Goal: Use online tool/utility: Utilize a website feature to perform a specific function

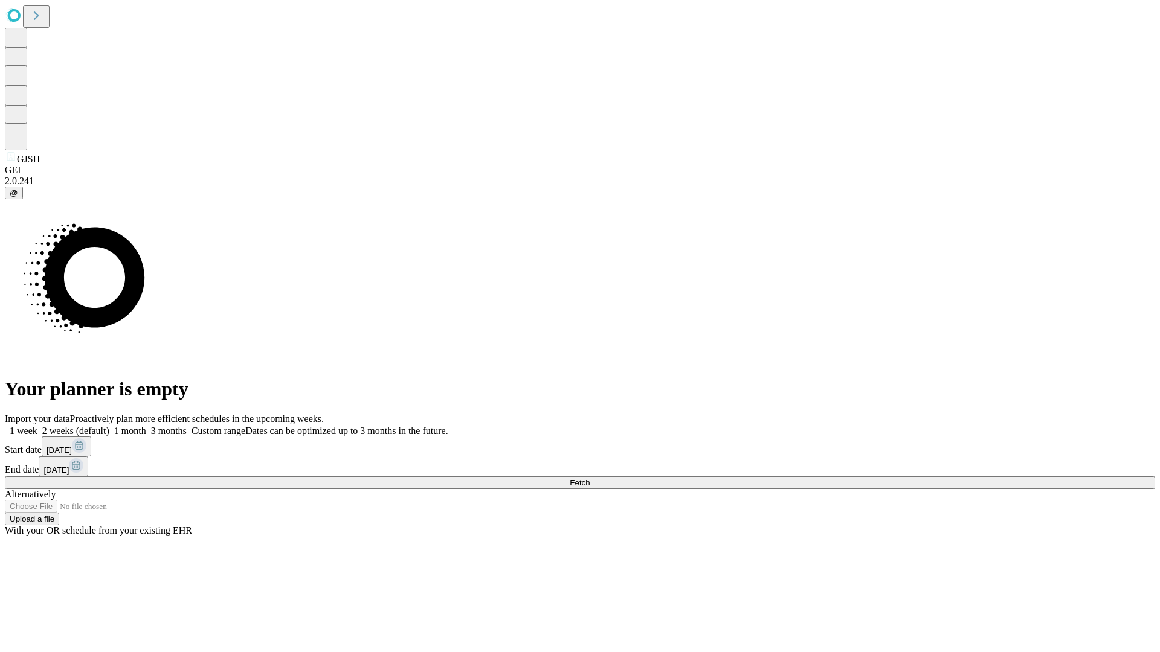
click at [590, 478] on span "Fetch" at bounding box center [580, 482] width 20 height 9
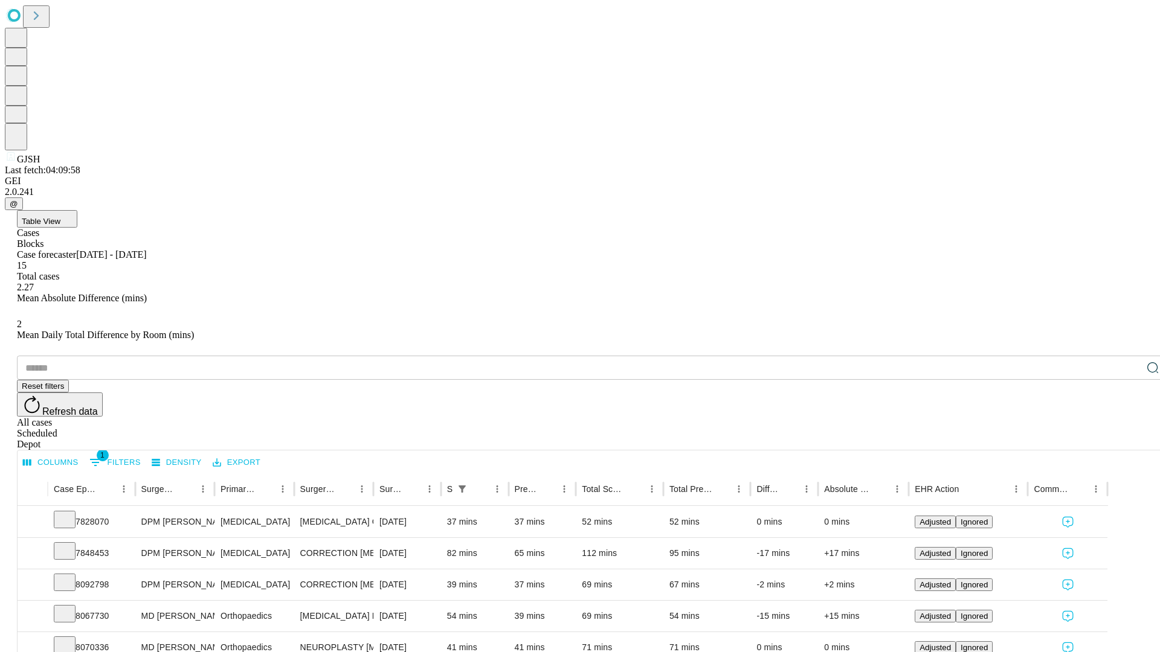
click at [60, 217] on span "Table View" at bounding box center [41, 221] width 39 height 9
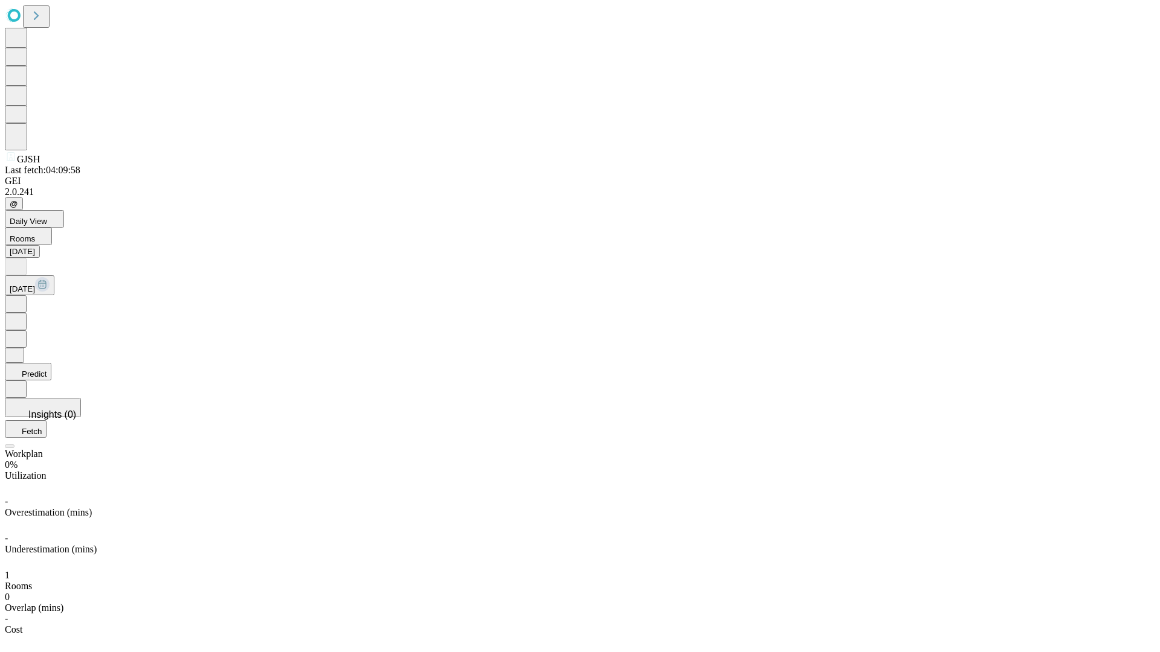
click at [51, 363] on button "Predict" at bounding box center [28, 372] width 47 height 18
